Goal: Entertainment & Leisure: Browse casually

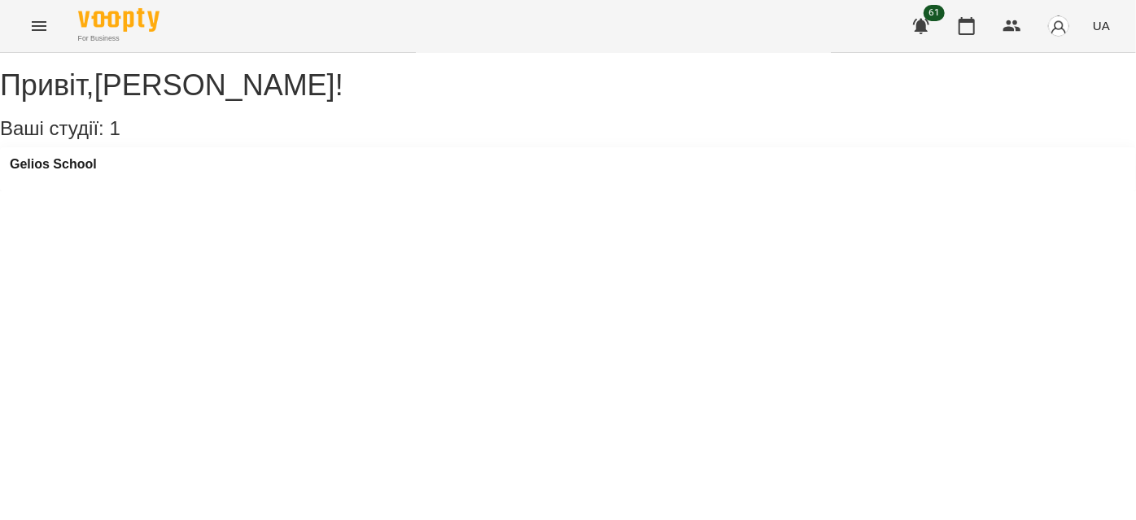
click at [7, 45] on div "For Business 61 UA" at bounding box center [568, 26] width 1136 height 52
click at [29, 28] on button "Menu" at bounding box center [39, 26] width 39 height 39
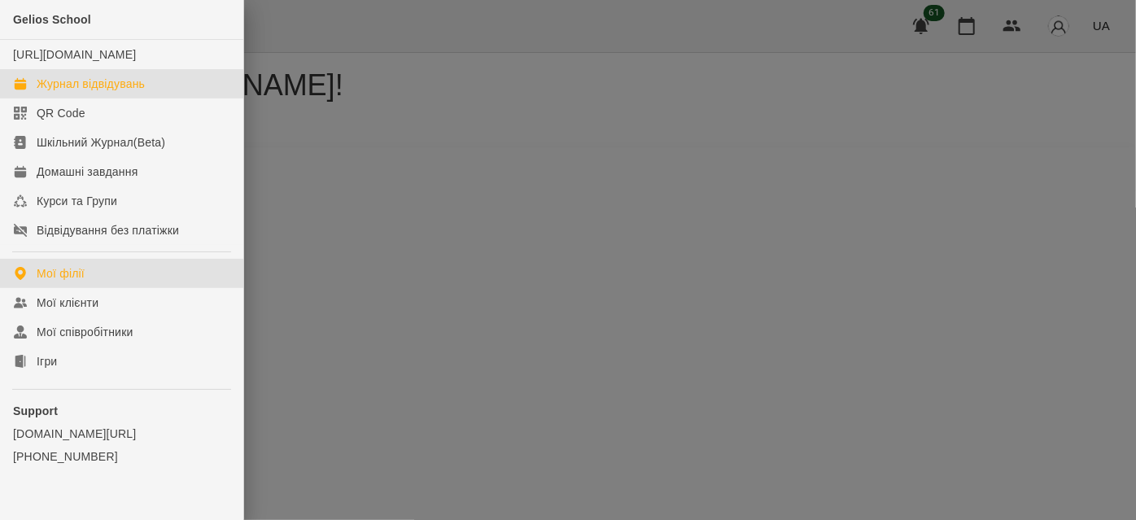
click at [39, 87] on link "Журнал відвідувань" at bounding box center [121, 83] width 243 height 29
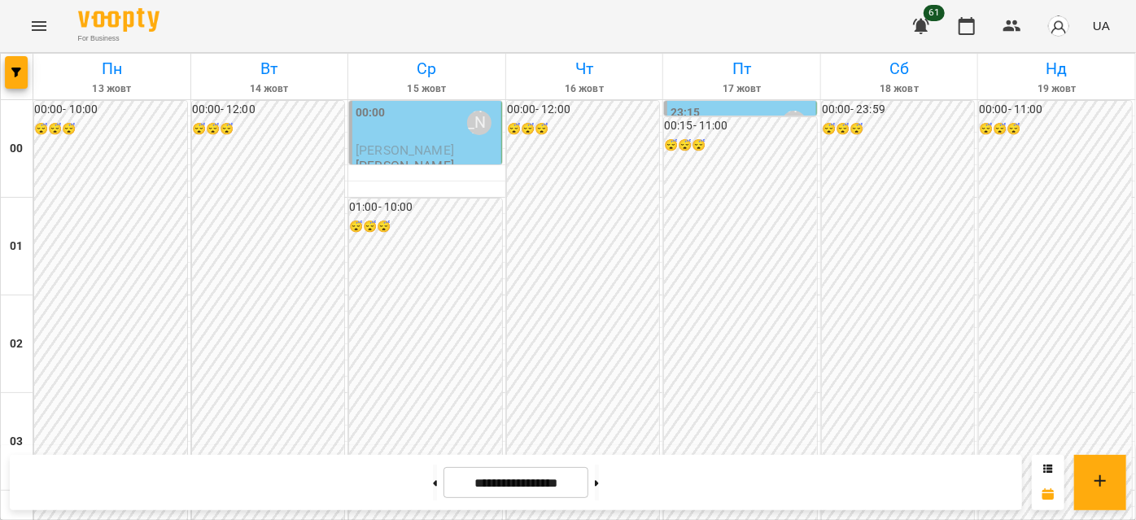
scroll to position [1848, 0]
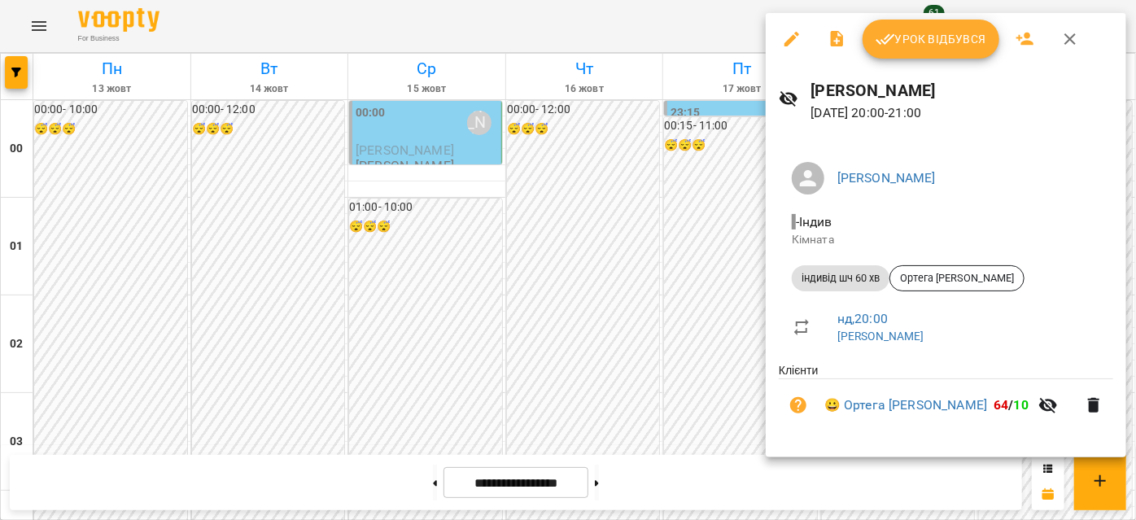
click at [785, 33] on icon "button" at bounding box center [792, 39] width 20 height 20
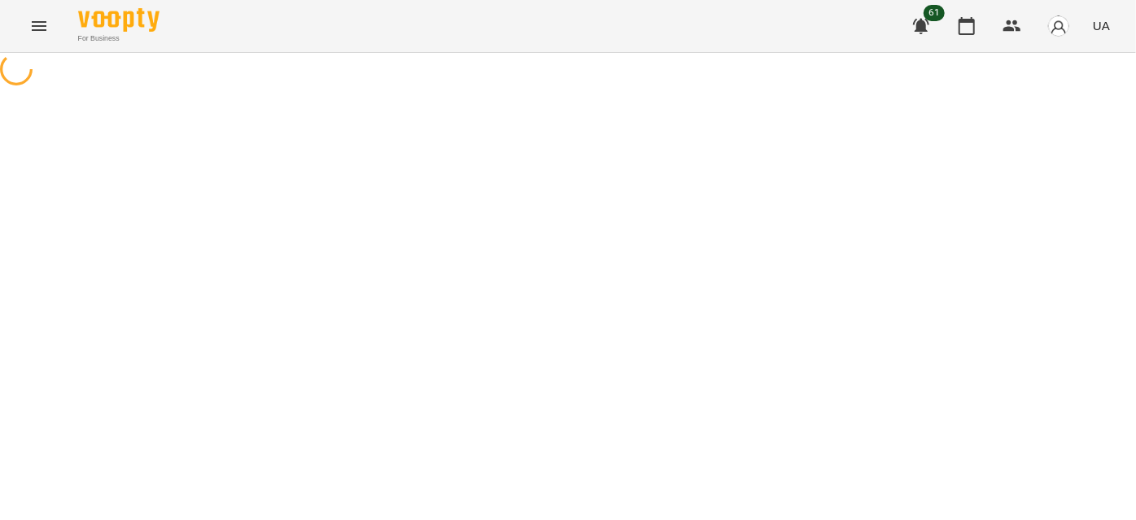
select select "**********"
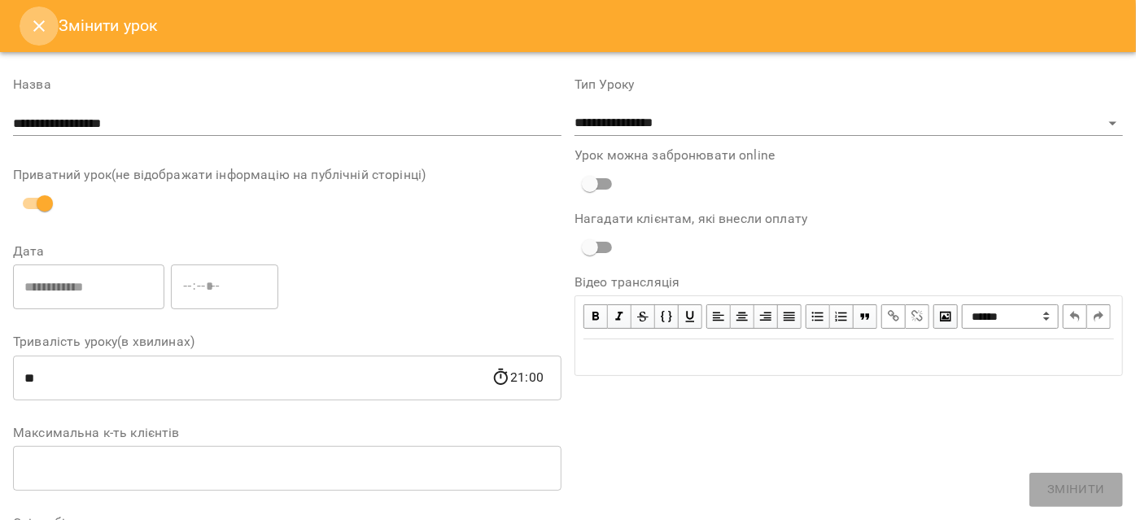
click at [42, 28] on icon "Close" at bounding box center [38, 25] width 11 height 11
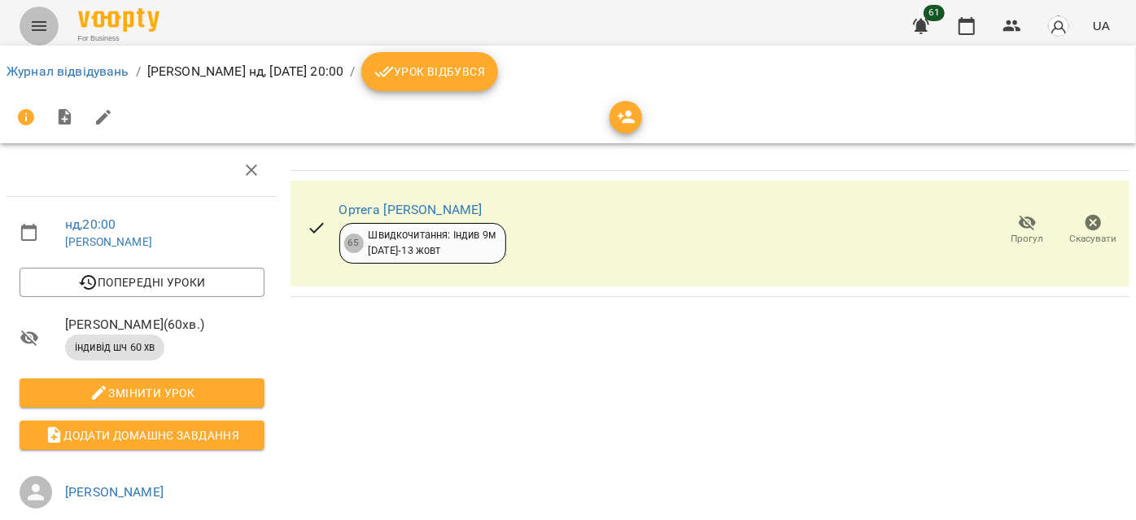
click at [37, 19] on icon "Menu" at bounding box center [39, 26] width 20 height 20
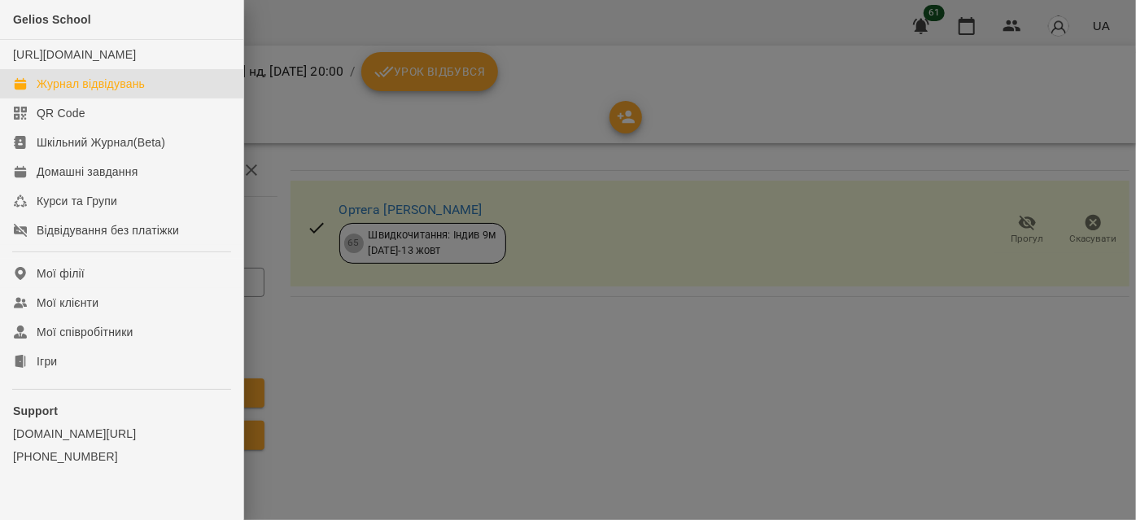
click at [86, 98] on link "Журнал відвідувань" at bounding box center [121, 83] width 243 height 29
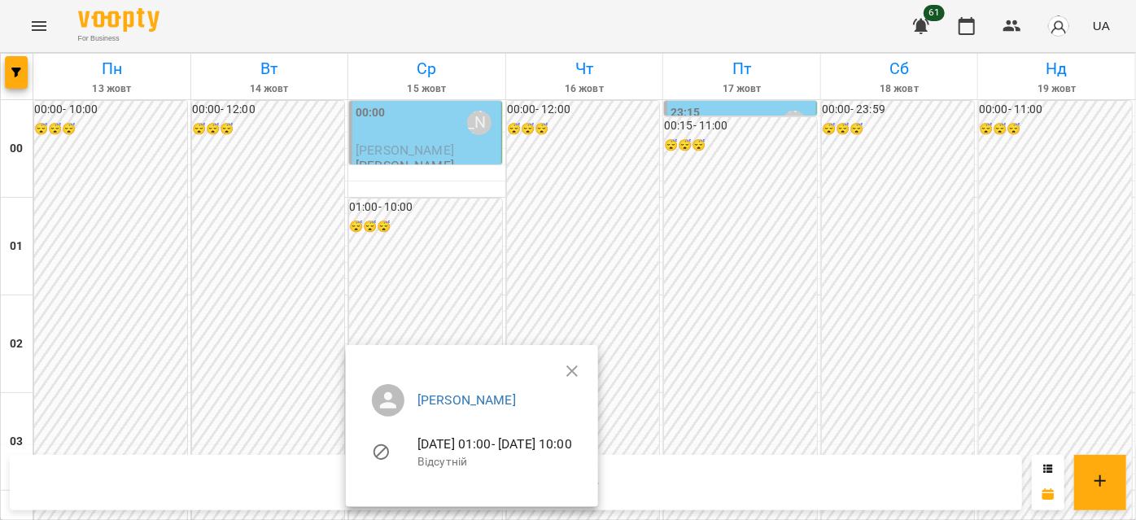
click at [519, 18] on div at bounding box center [568, 260] width 1136 height 520
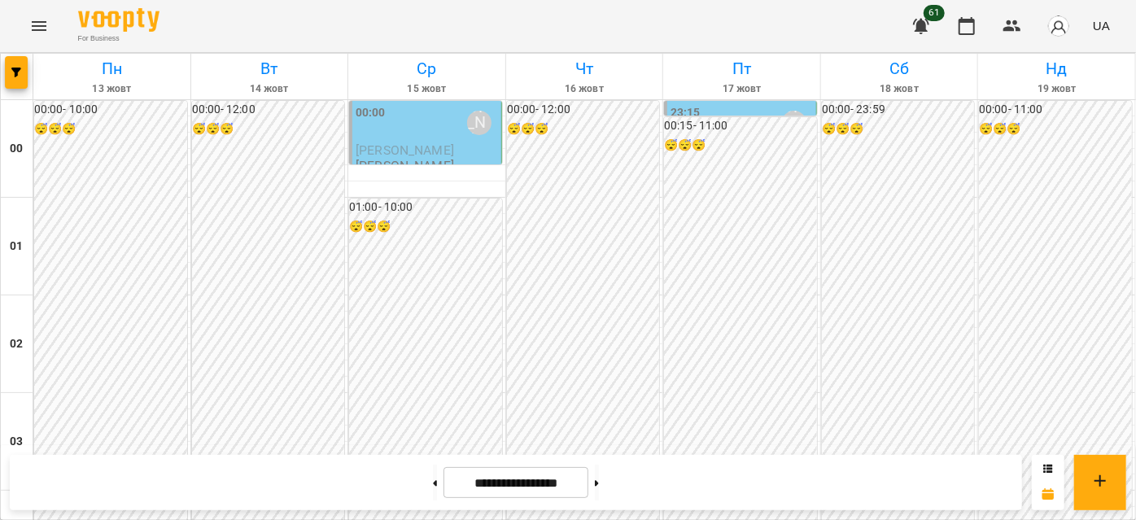
scroll to position [1775, 0]
click at [599, 499] on button at bounding box center [597, 483] width 4 height 36
click at [433, 487] on button at bounding box center [435, 483] width 4 height 36
type input "**********"
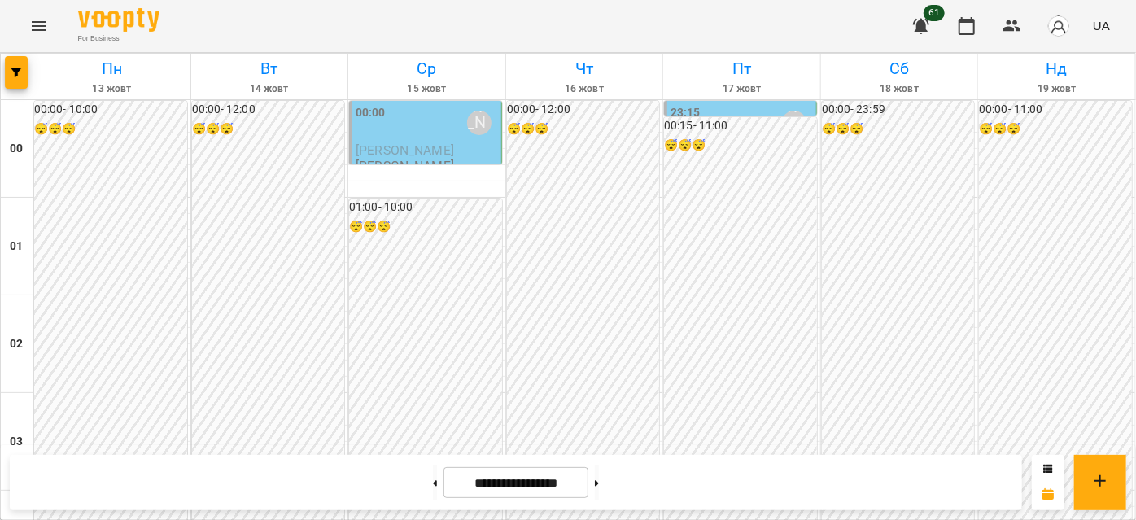
scroll to position [1701, 0]
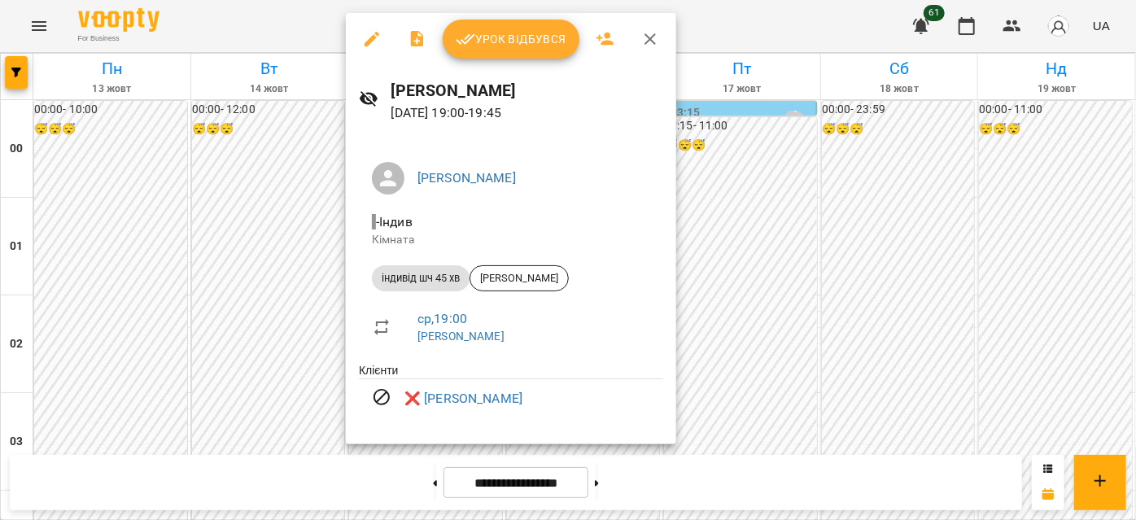
click at [647, 36] on icon "button" at bounding box center [650, 39] width 20 height 20
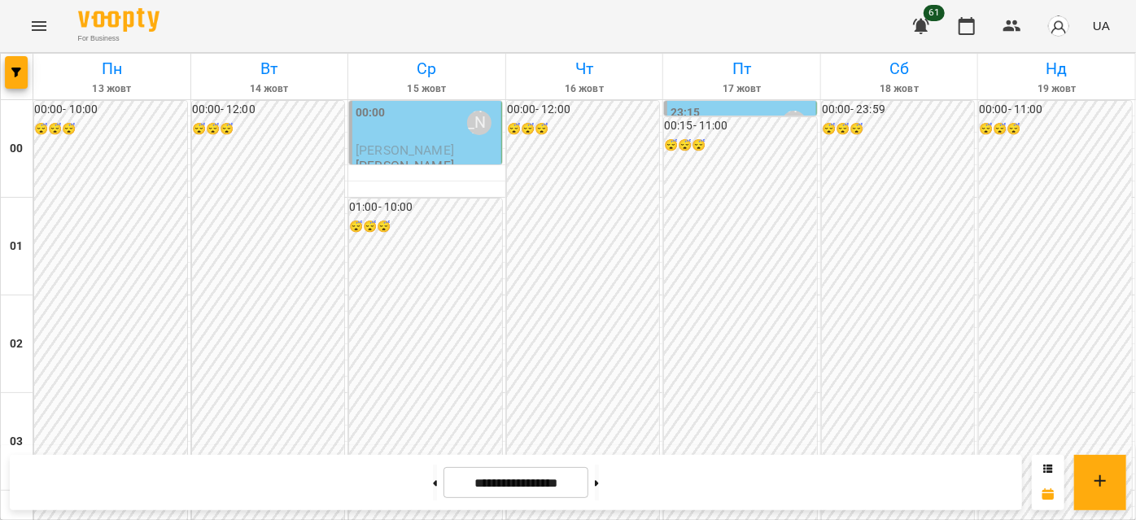
scroll to position [1405, 0]
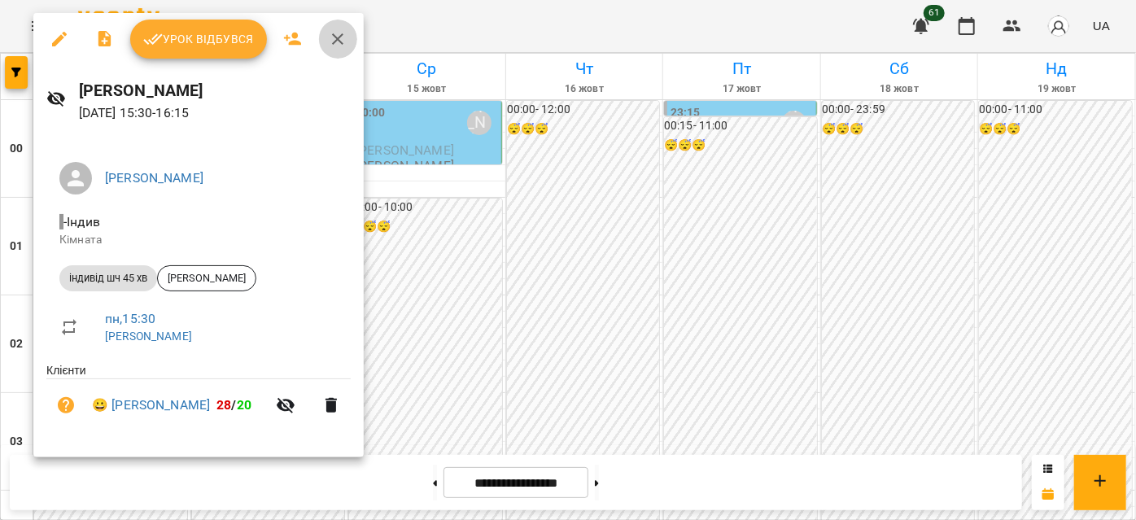
click at [340, 39] on icon "button" at bounding box center [338, 39] width 20 height 20
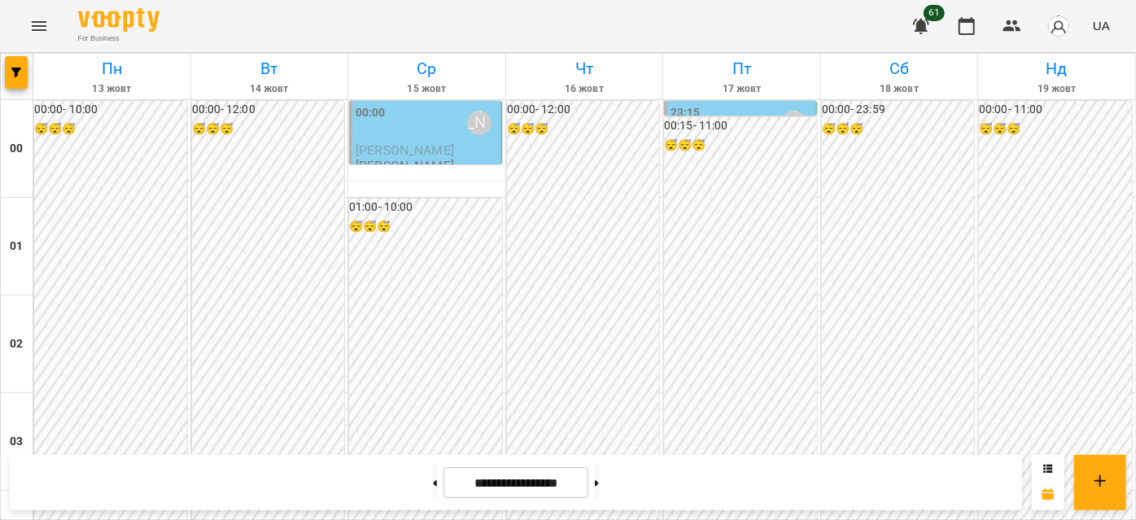
scroll to position [1996, 0]
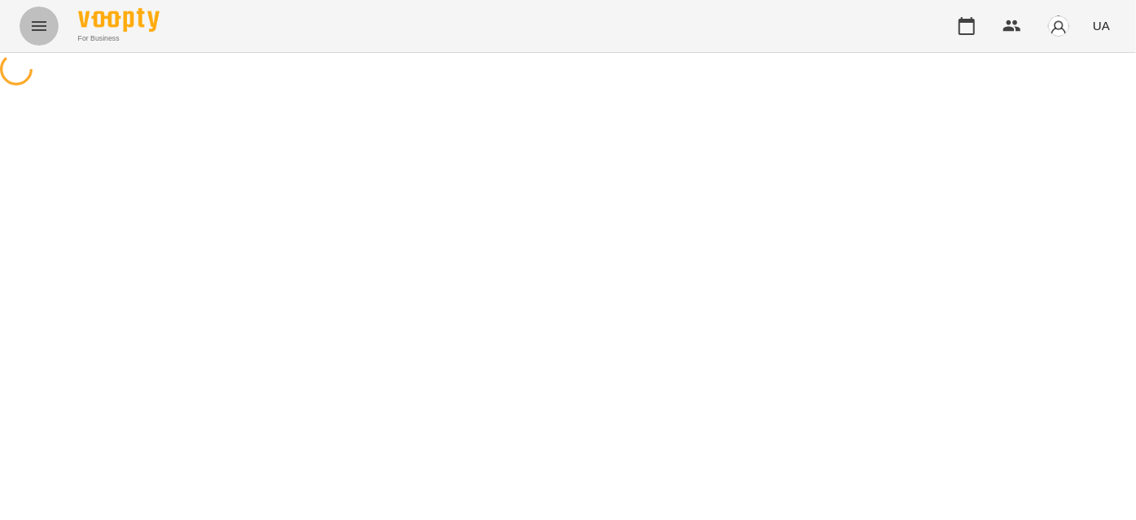
click at [44, 33] on icon "Menu" at bounding box center [39, 26] width 20 height 20
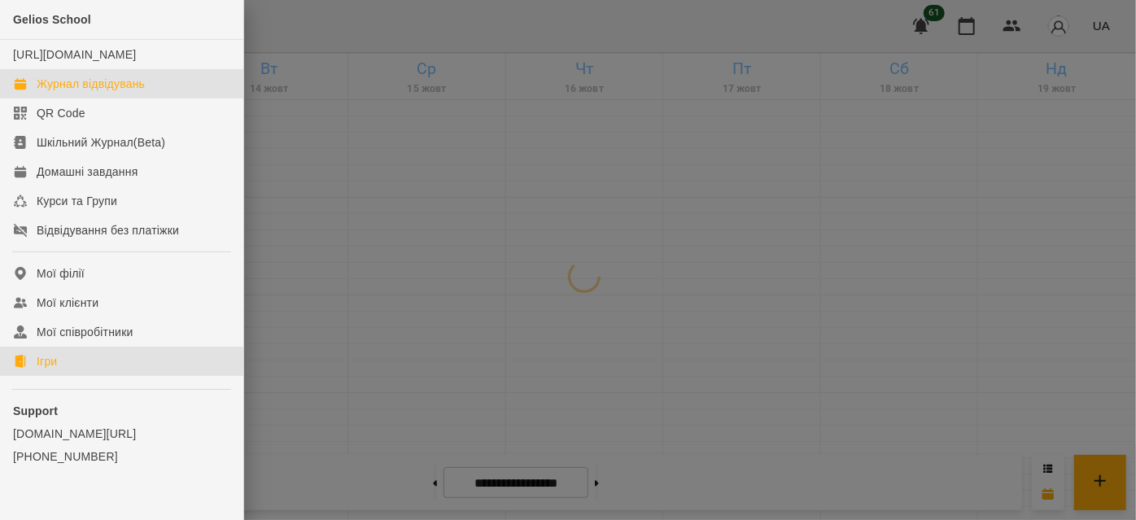
click at [60, 376] on link "Ігри" at bounding box center [121, 361] width 243 height 29
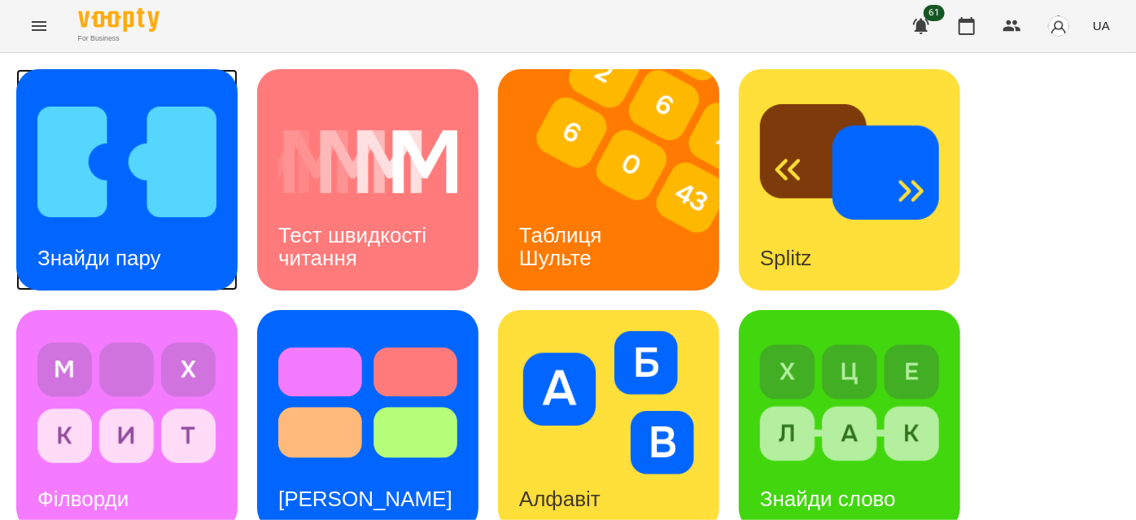
click at [171, 199] on img at bounding box center [126, 161] width 179 height 143
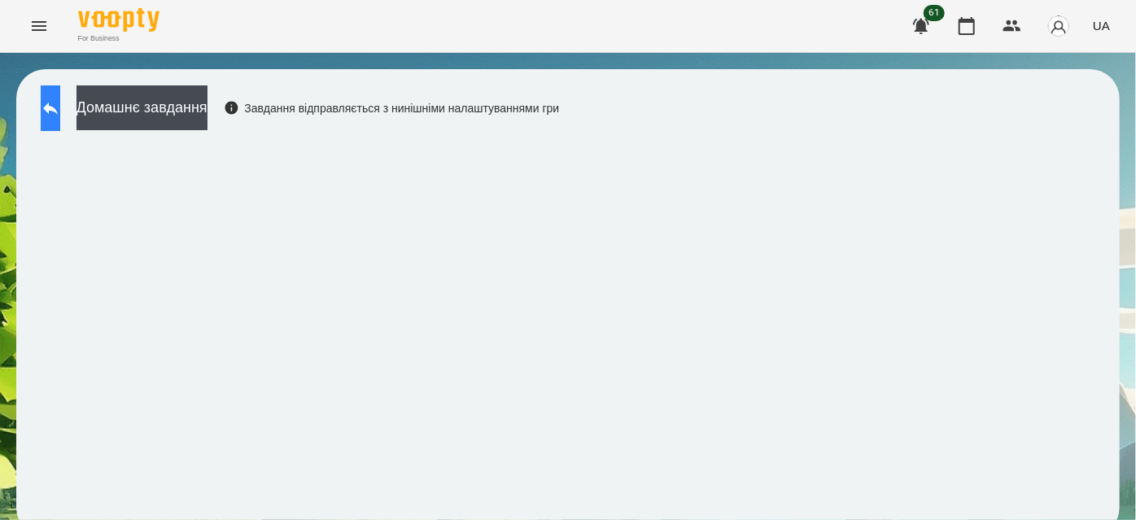
click at [58, 108] on icon at bounding box center [50, 109] width 15 height 12
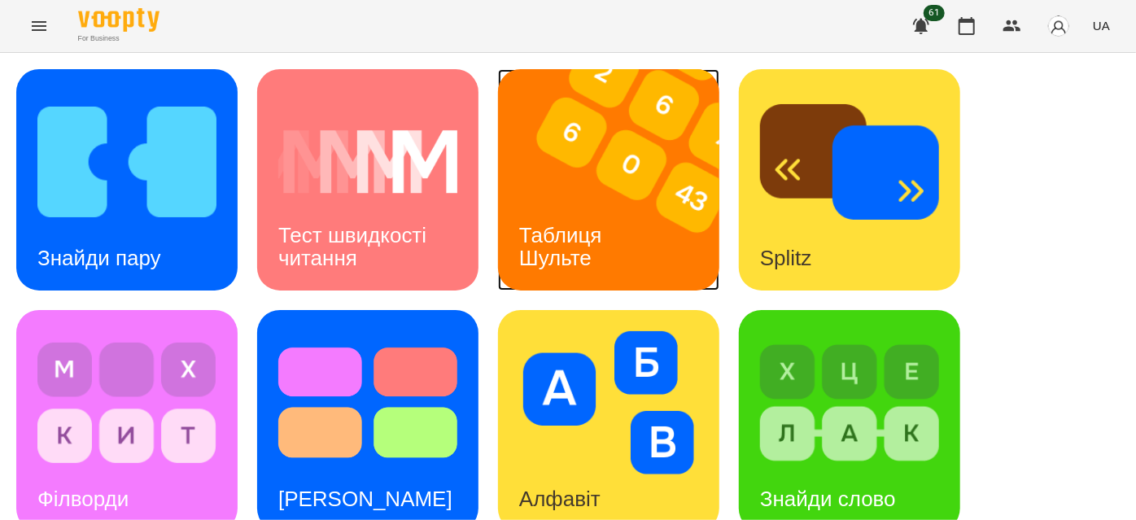
click at [638, 203] on img at bounding box center [619, 179] width 242 height 221
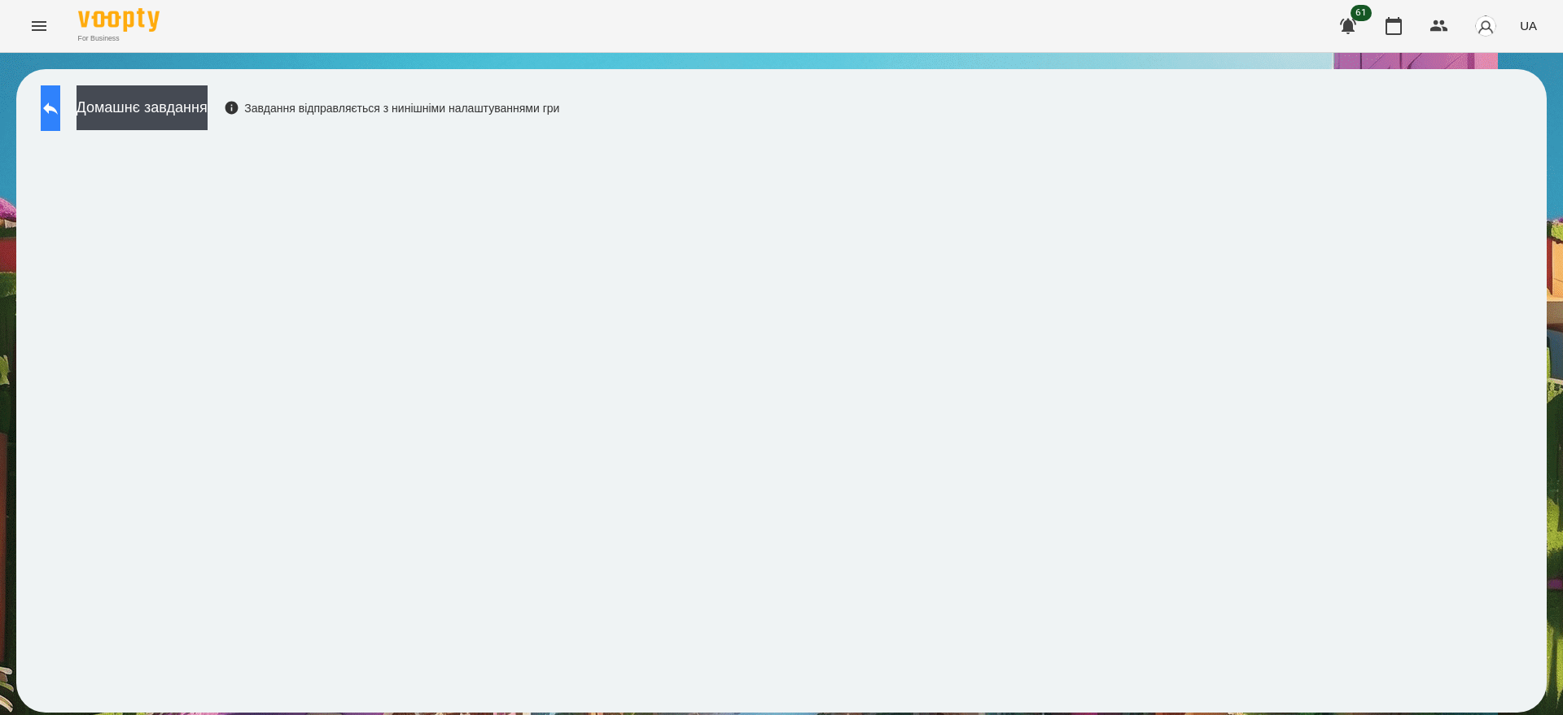
click at [60, 107] on button at bounding box center [51, 108] width 20 height 46
